Goal: Information Seeking & Learning: Learn about a topic

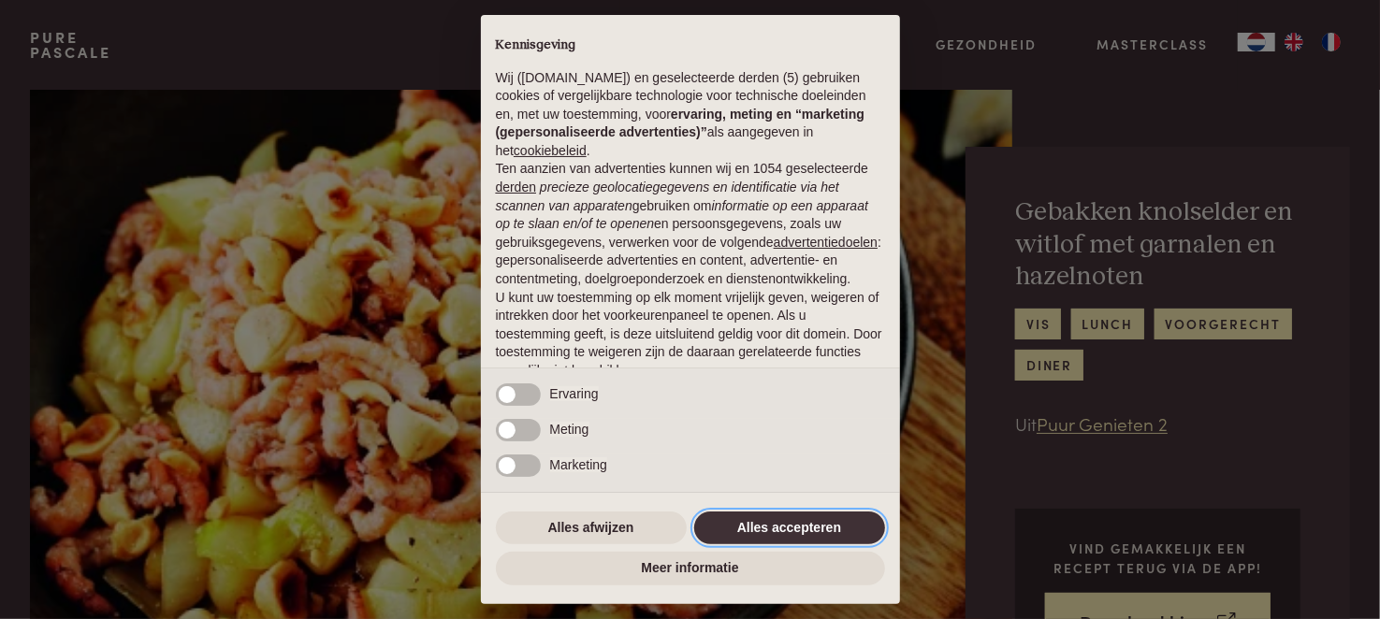
click at [835, 529] on button "Alles accepteren" at bounding box center [789, 529] width 191 height 34
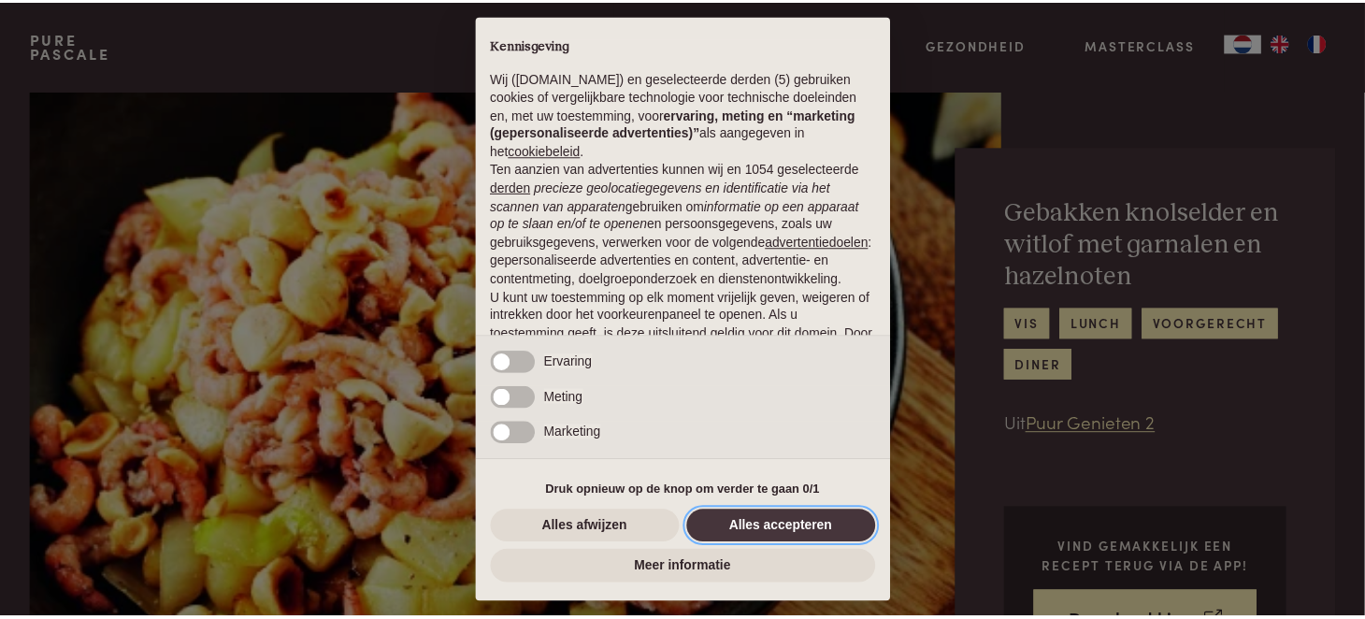
scroll to position [133, 0]
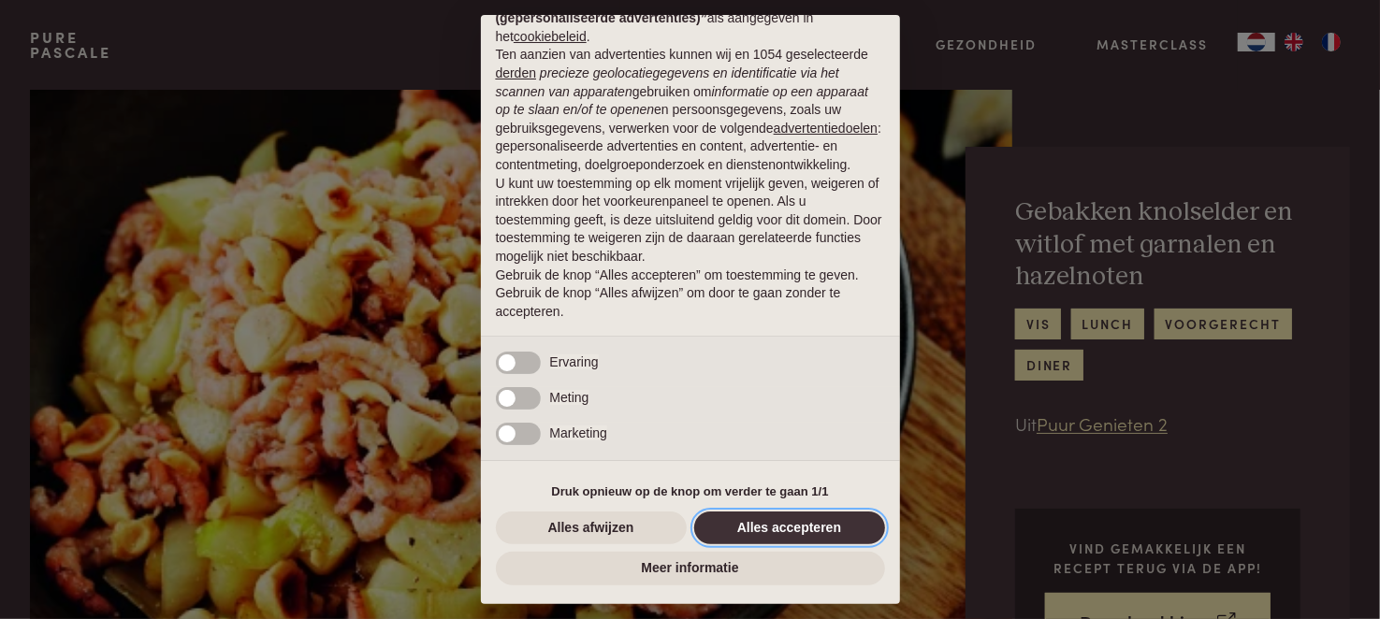
click at [816, 522] on button "Alles accepteren" at bounding box center [789, 529] width 191 height 34
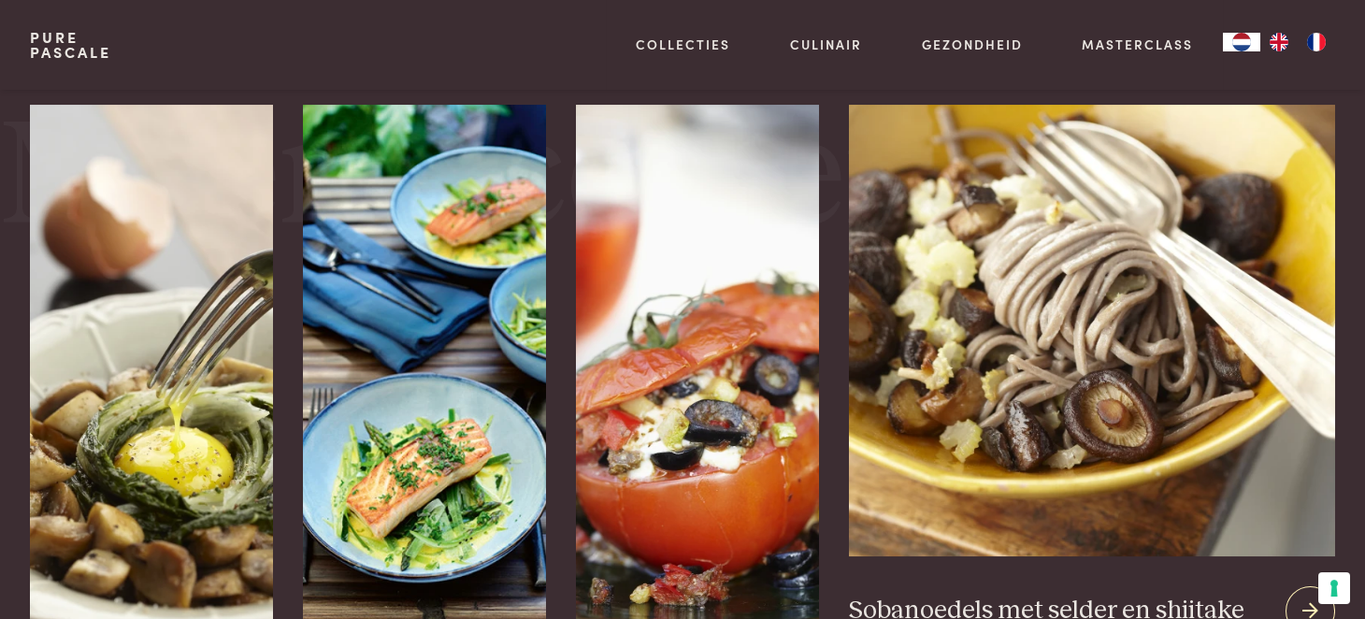
scroll to position [2525, 0]
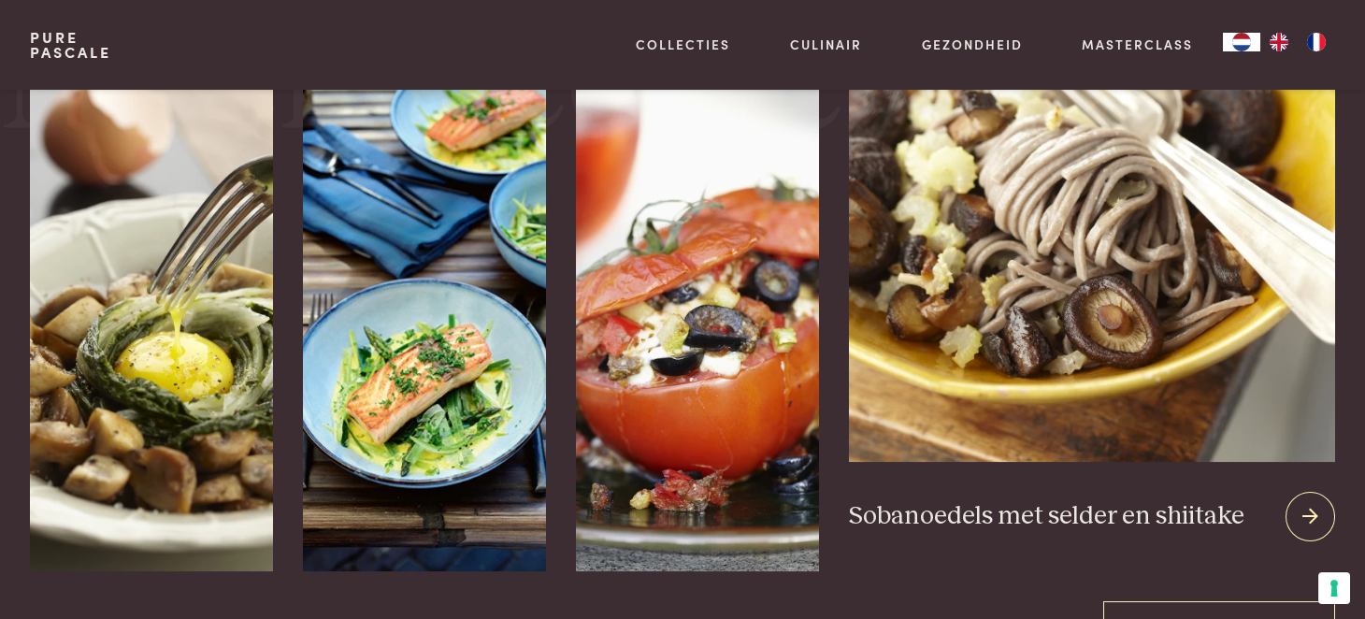
click at [1303, 513] on icon at bounding box center [1311, 516] width 16 height 27
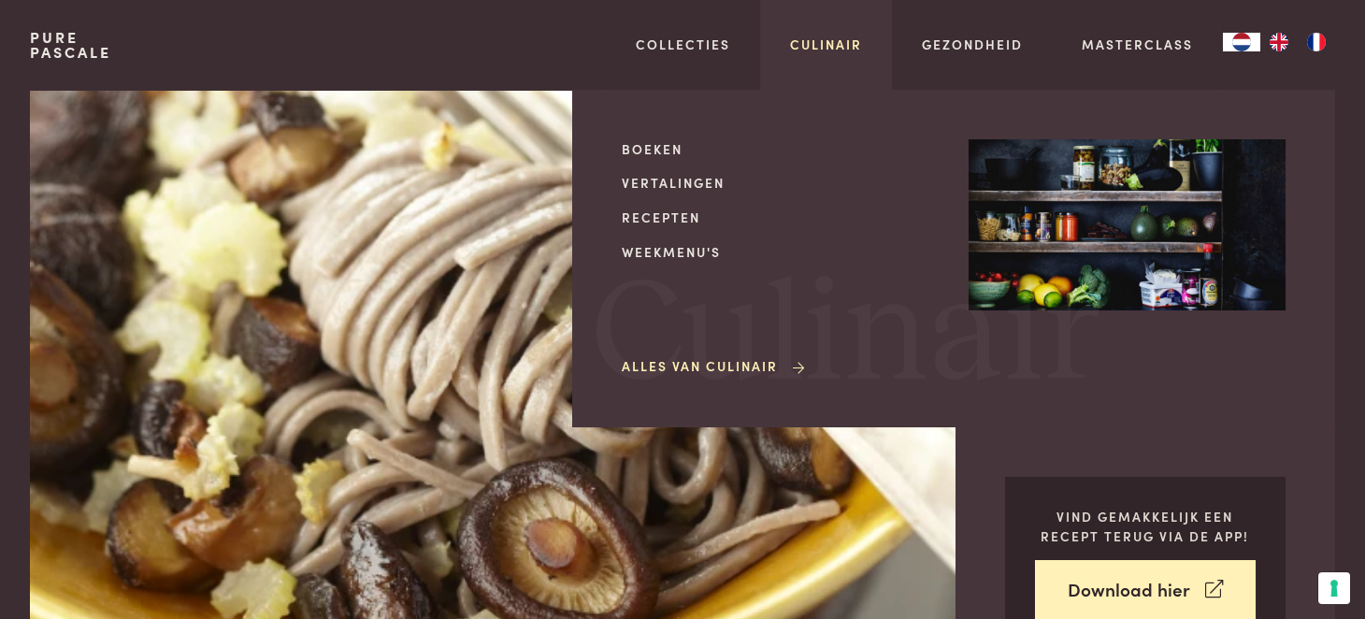
click at [835, 38] on link "Culinair" at bounding box center [826, 45] width 72 height 20
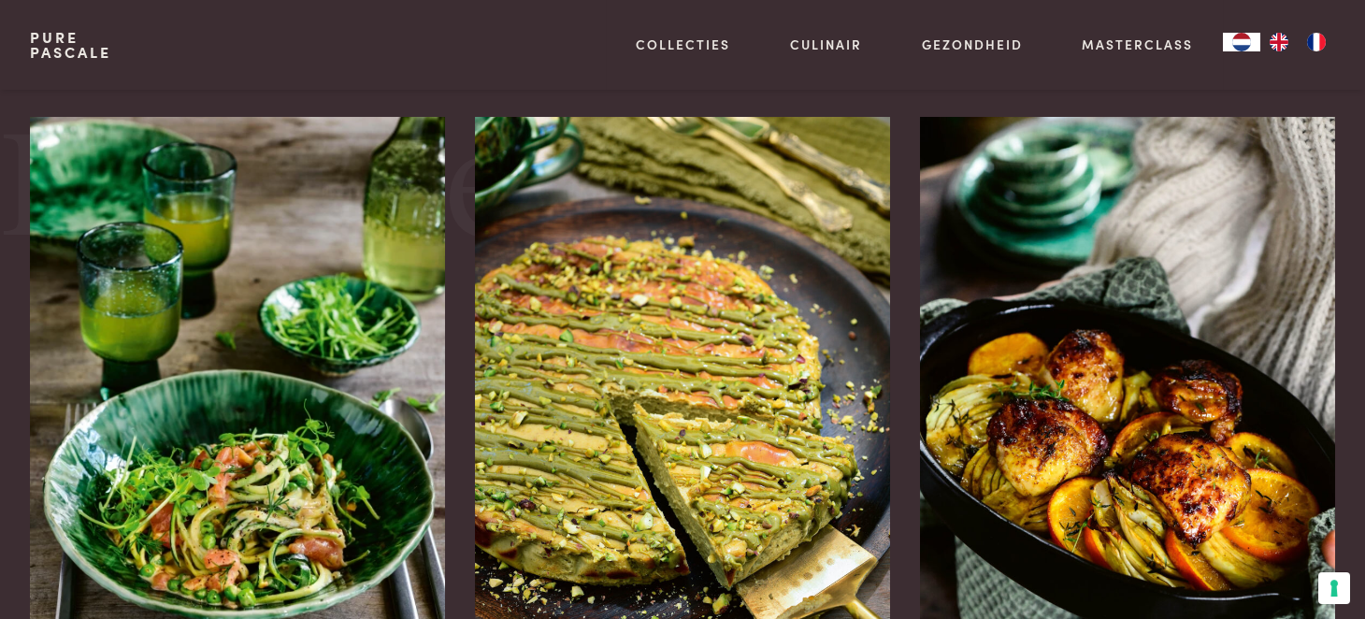
scroll to position [1402, 0]
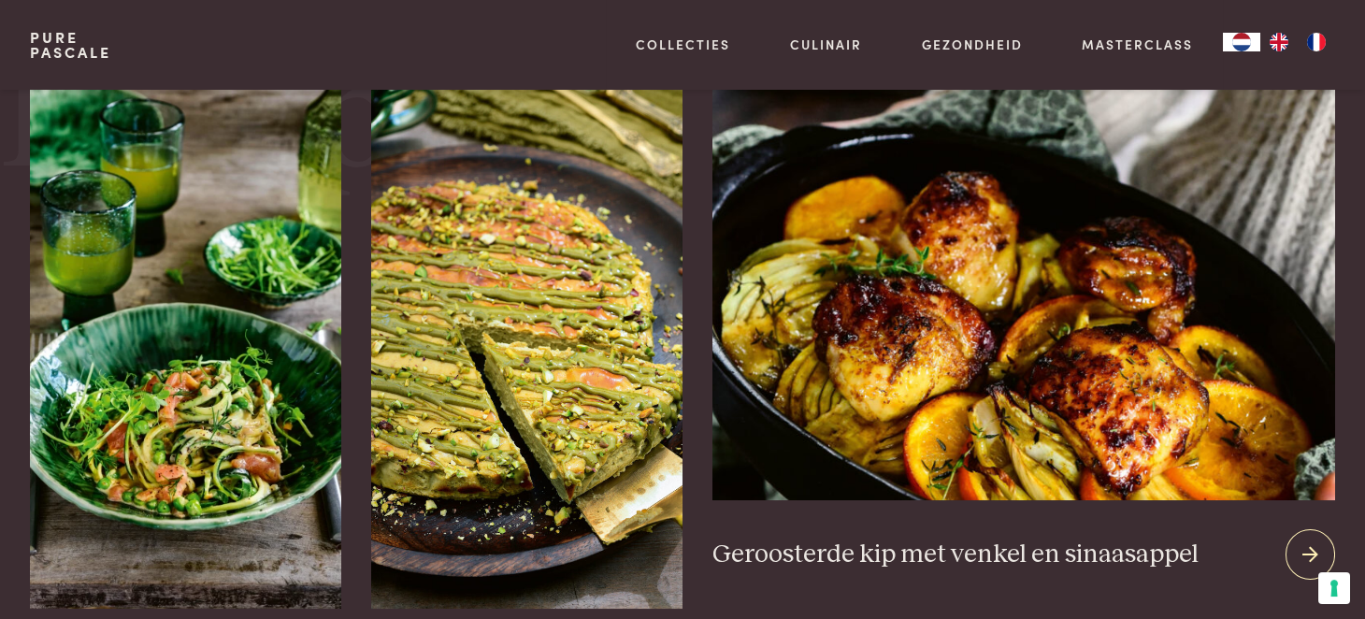
click at [1300, 549] on div at bounding box center [1311, 554] width 50 height 50
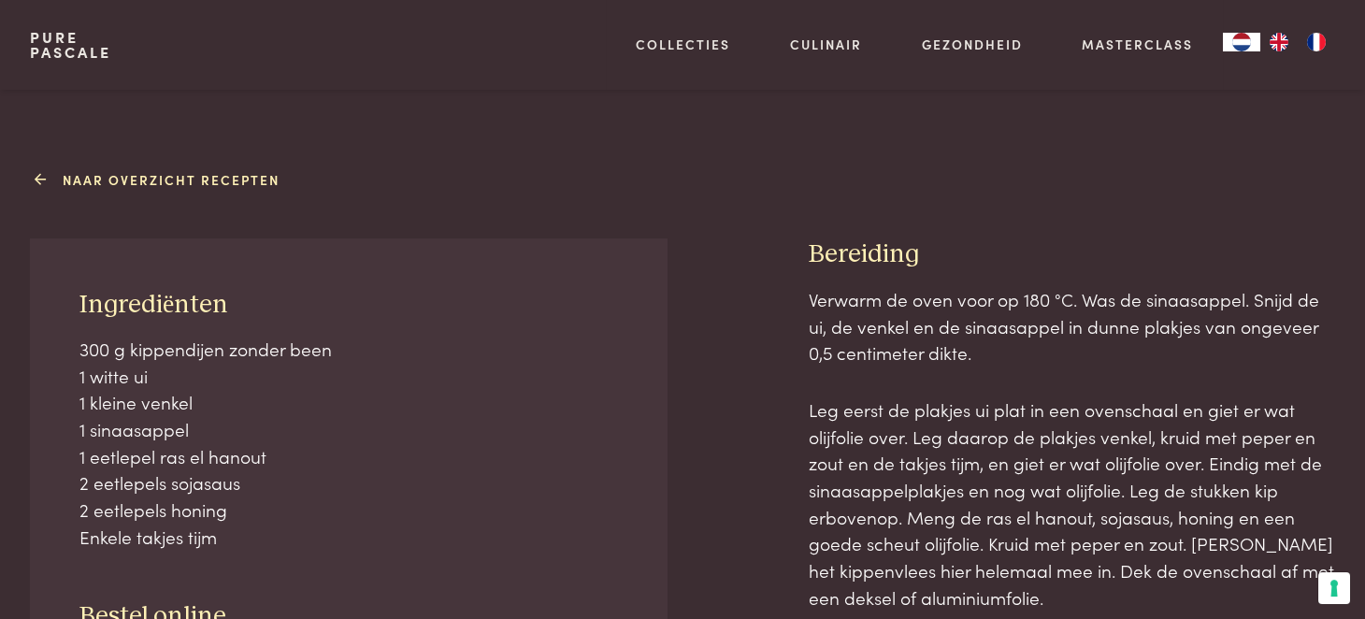
scroll to position [748, 0]
